Goal: Task Accomplishment & Management: Complete application form

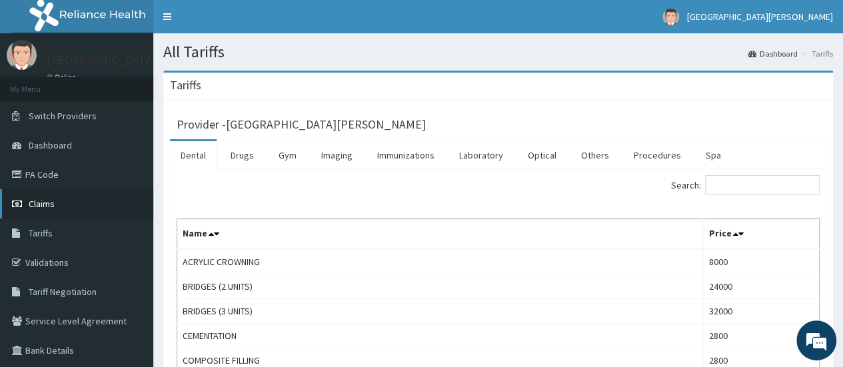
click at [43, 202] on span "Claims" at bounding box center [42, 204] width 26 height 12
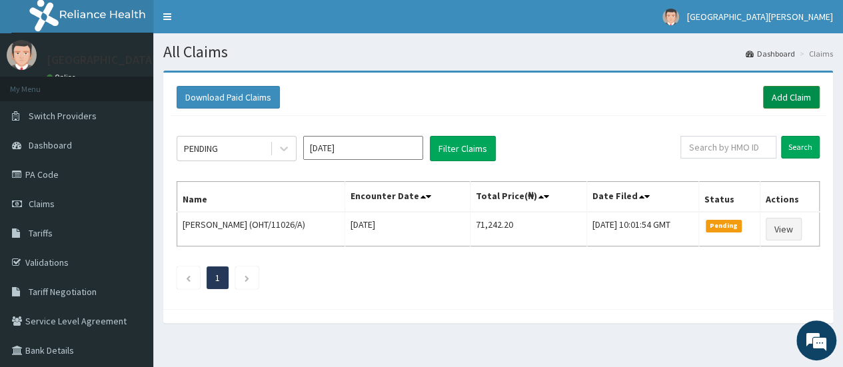
click at [776, 96] on link "Add Claim" at bounding box center [791, 97] width 57 height 23
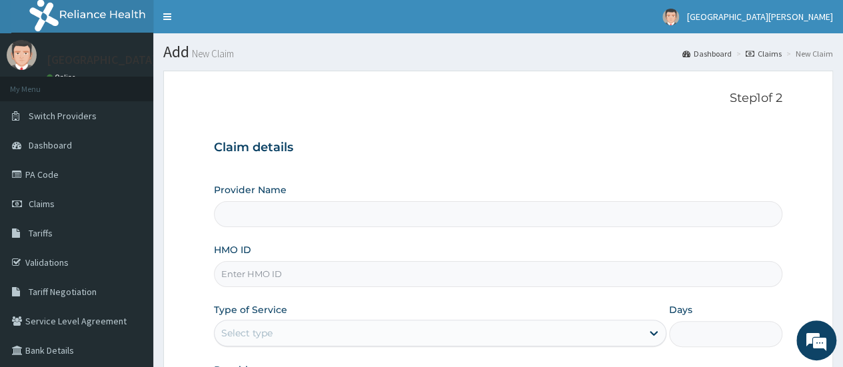
type input "[GEOGRAPHIC_DATA][PERSON_NAME]"
